Goal: Task Accomplishment & Management: Manage account settings

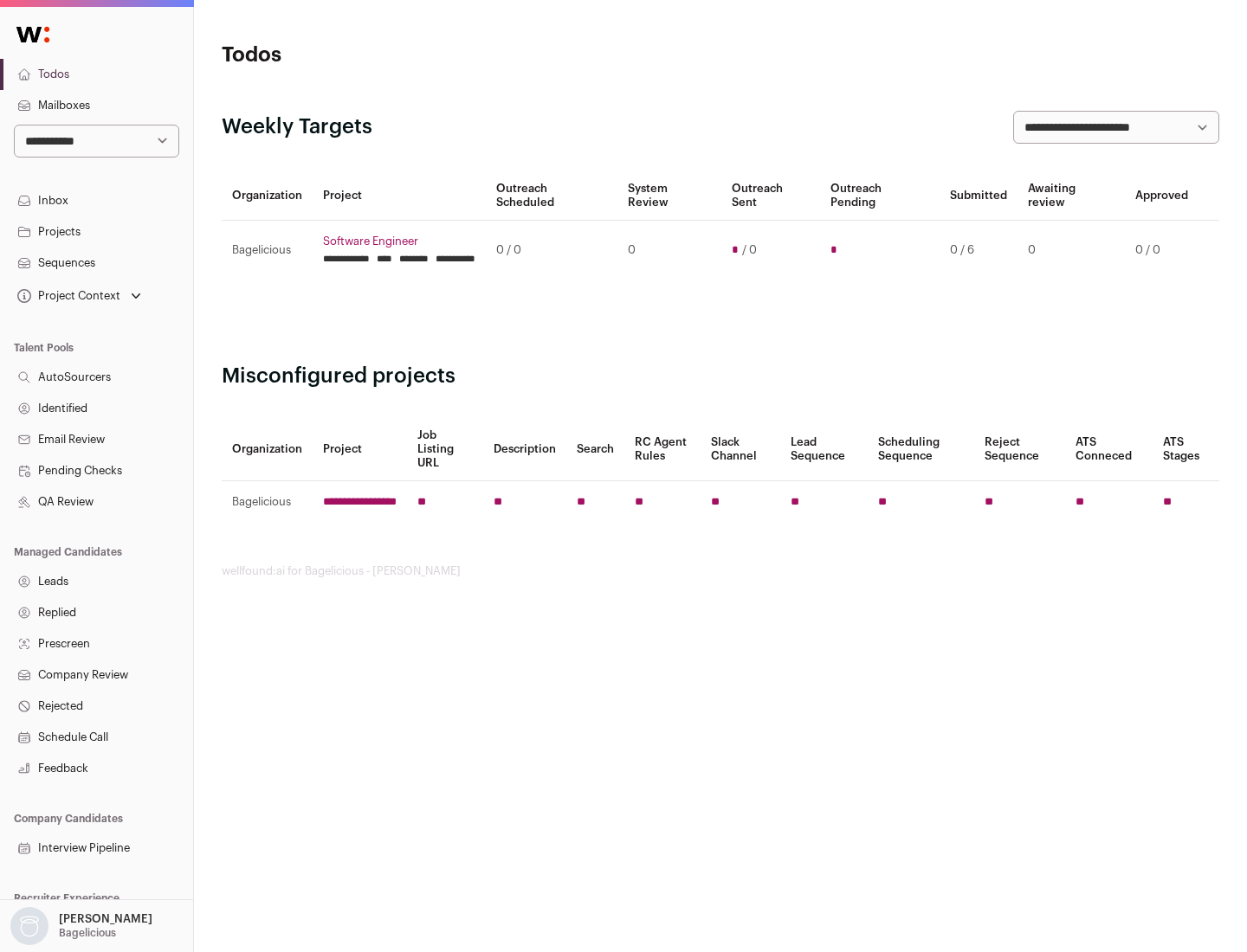
click at [96, 231] on link "Projects" at bounding box center [96, 232] width 193 height 31
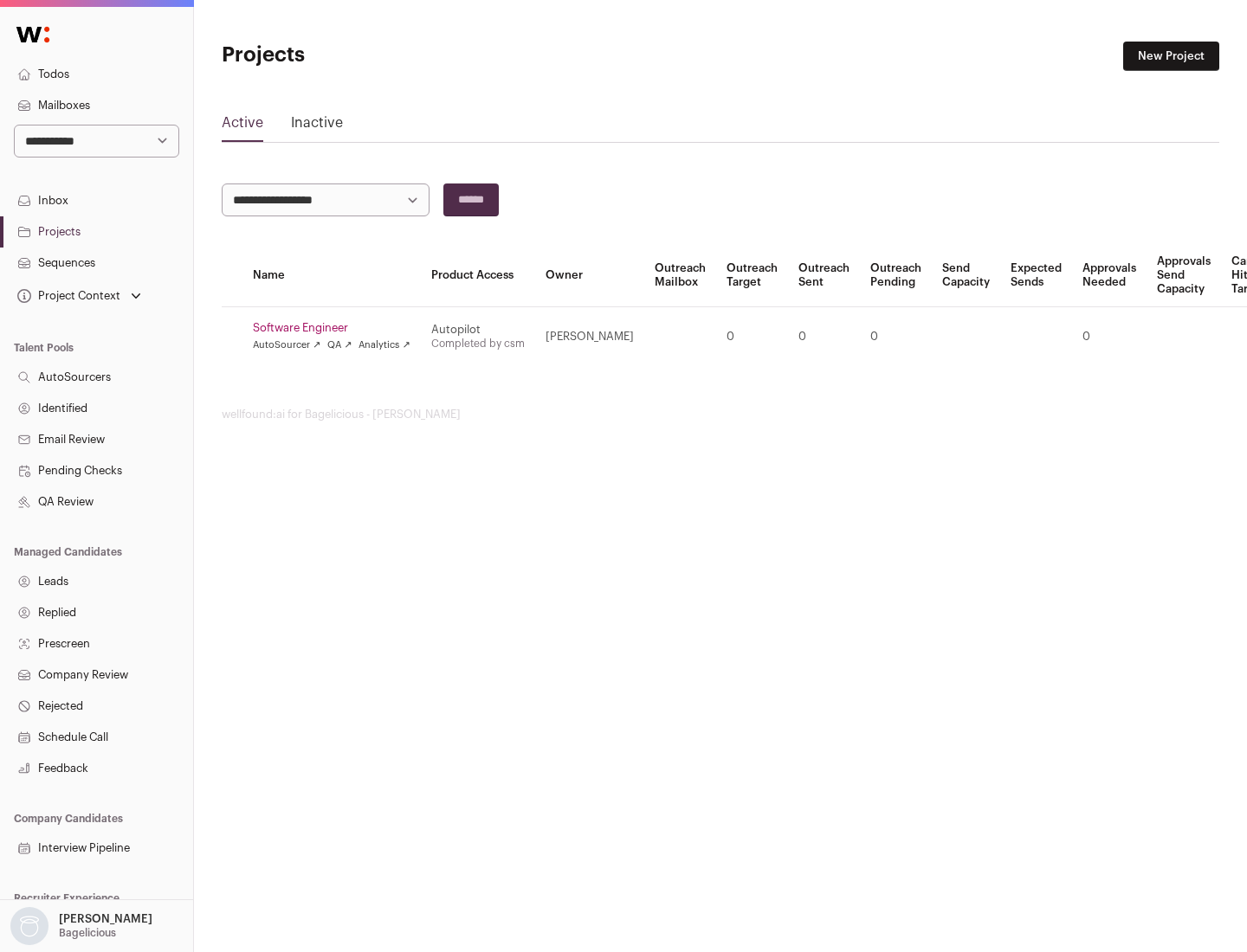
click at [337, 328] on link "Software Engineer" at bounding box center [332, 328] width 158 height 14
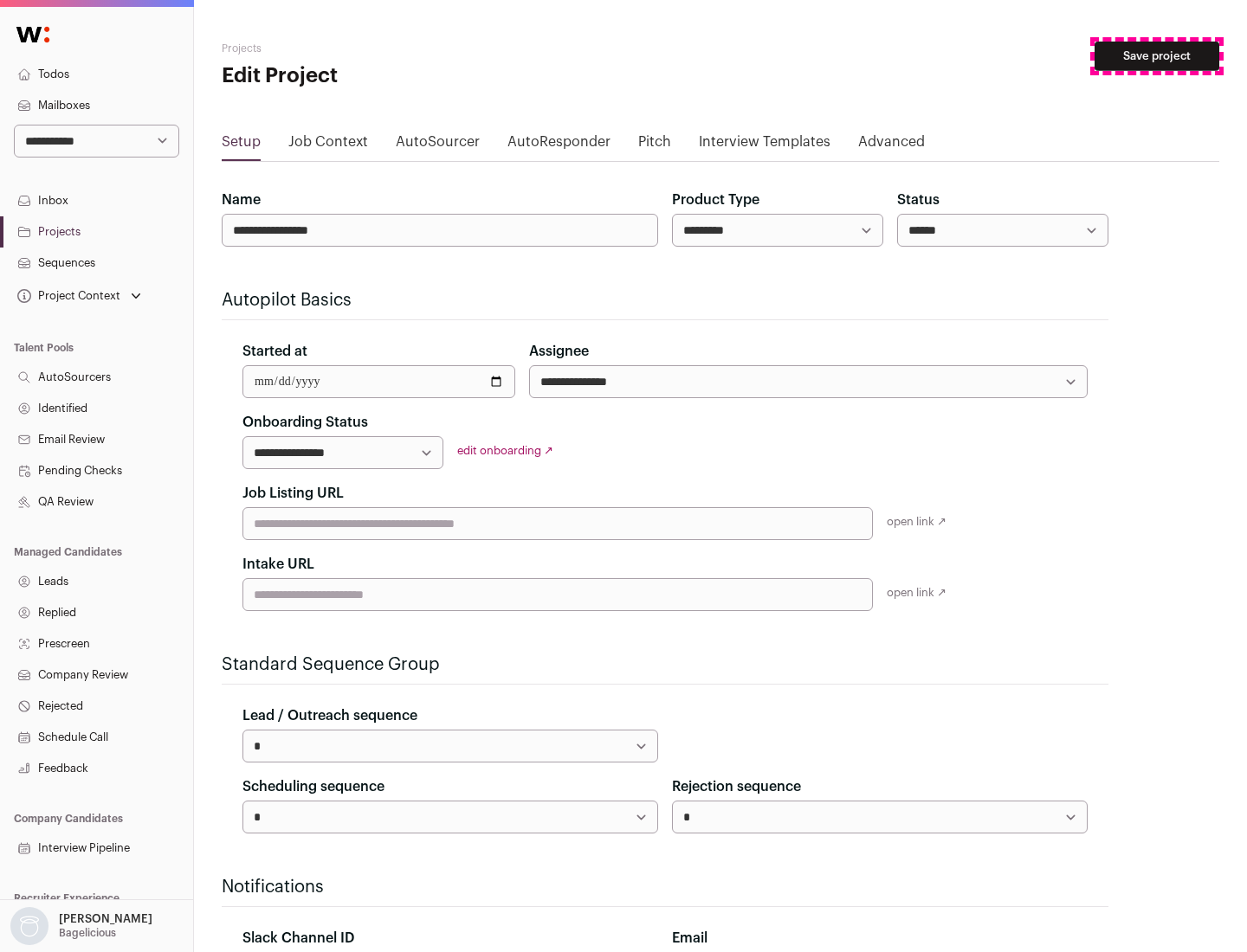
click at [1157, 56] on button "Save project" at bounding box center [1156, 56] width 125 height 29
